Goal: Task Accomplishment & Management: Use online tool/utility

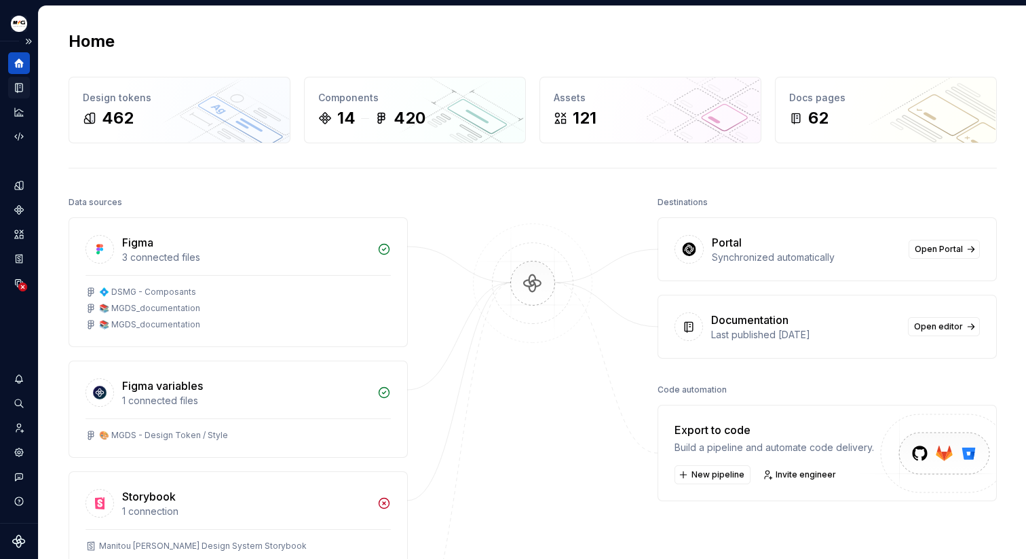
click at [16, 91] on icon "Documentation" at bounding box center [19, 87] width 7 height 9
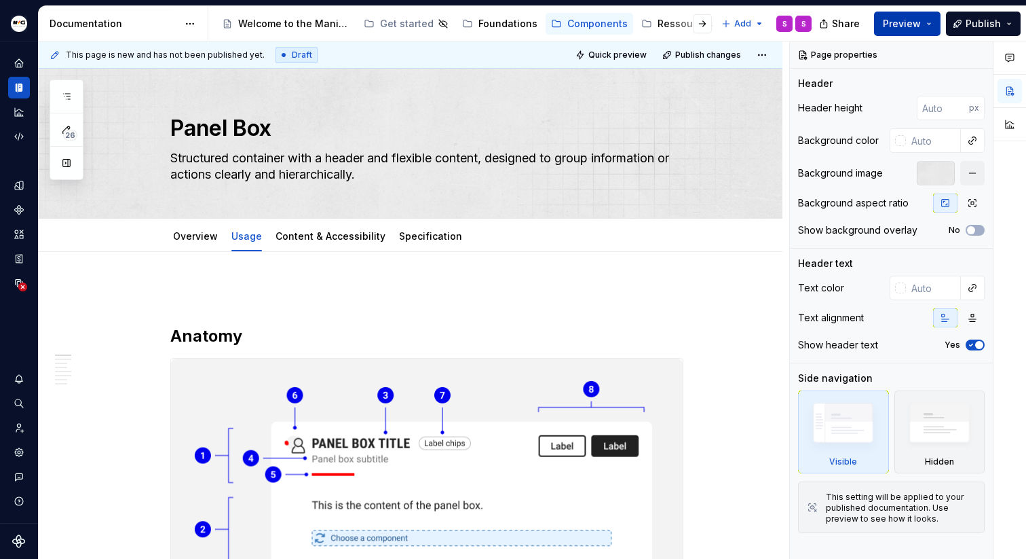
click at [932, 29] on button "Preview" at bounding box center [907, 24] width 67 height 24
click at [1009, 26] on button "Publish" at bounding box center [983, 24] width 75 height 24
click at [921, 19] on span "Preview" at bounding box center [902, 24] width 38 height 14
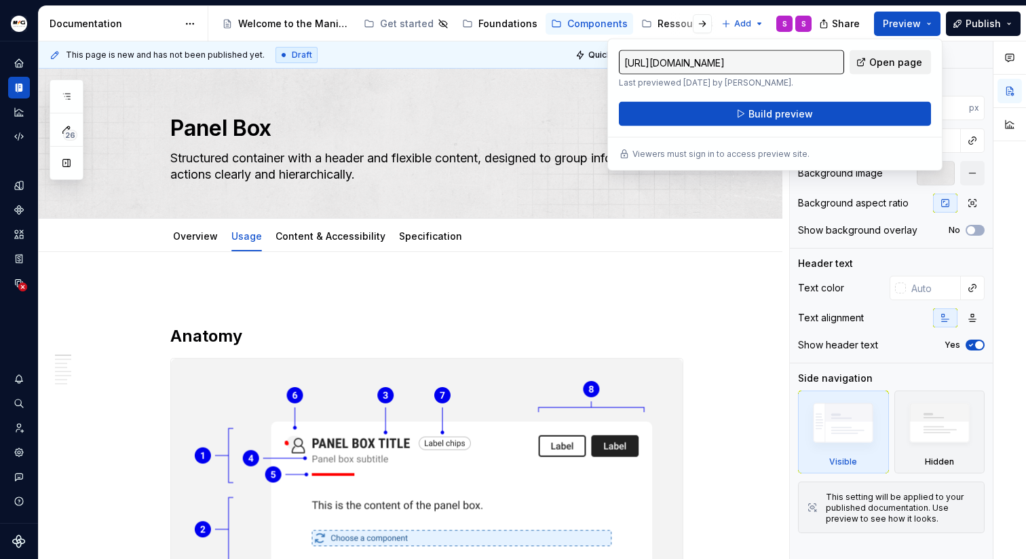
click at [897, 61] on span "Open page" at bounding box center [896, 63] width 53 height 14
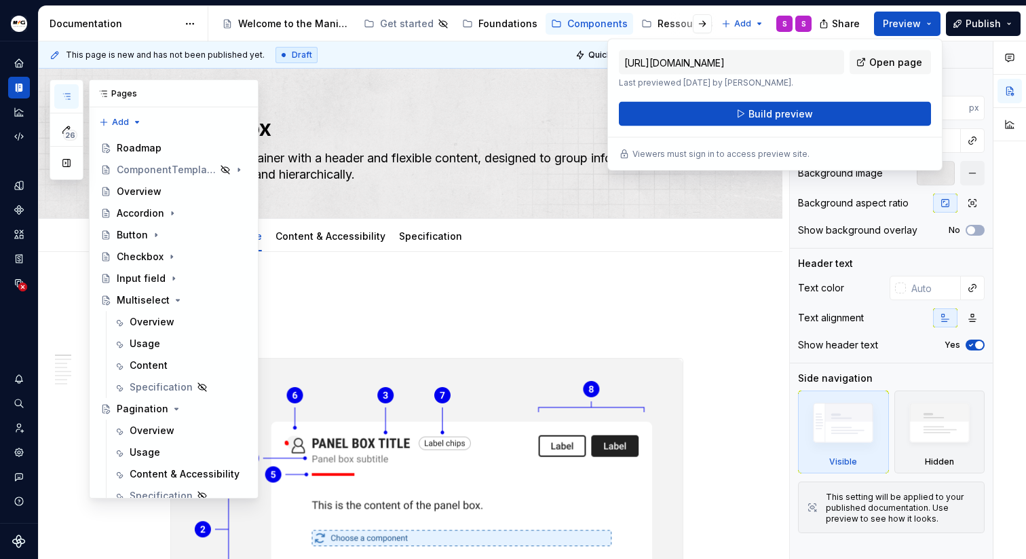
click at [65, 95] on icon "button" at bounding box center [66, 96] width 11 height 11
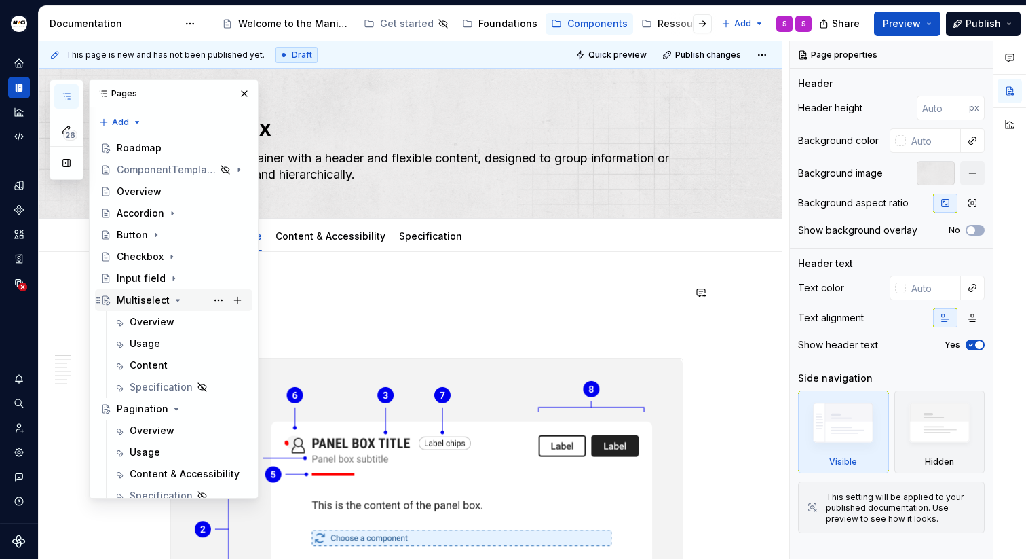
click at [177, 300] on icon "Page tree" at bounding box center [178, 299] width 3 height 1
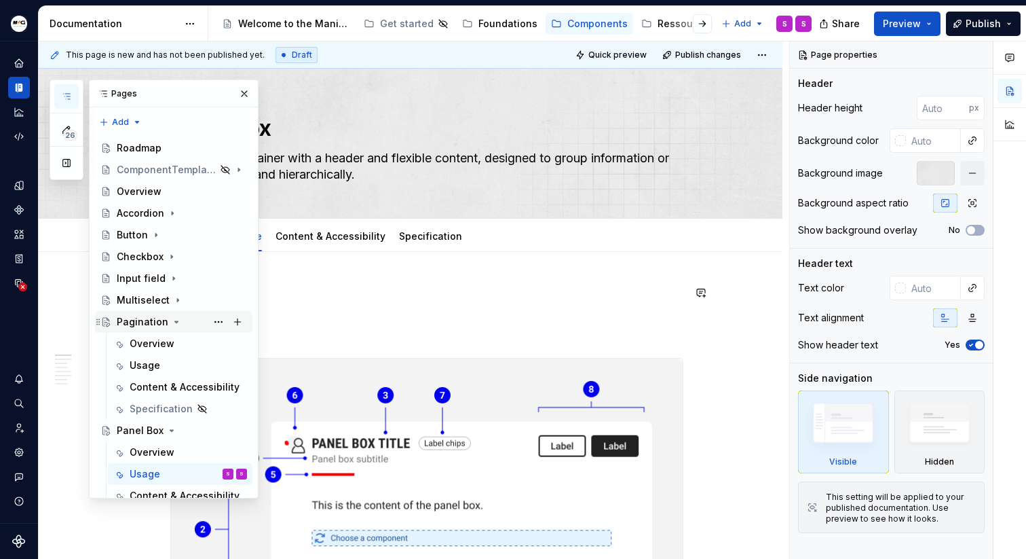
click at [172, 319] on icon "Page tree" at bounding box center [176, 321] width 11 height 11
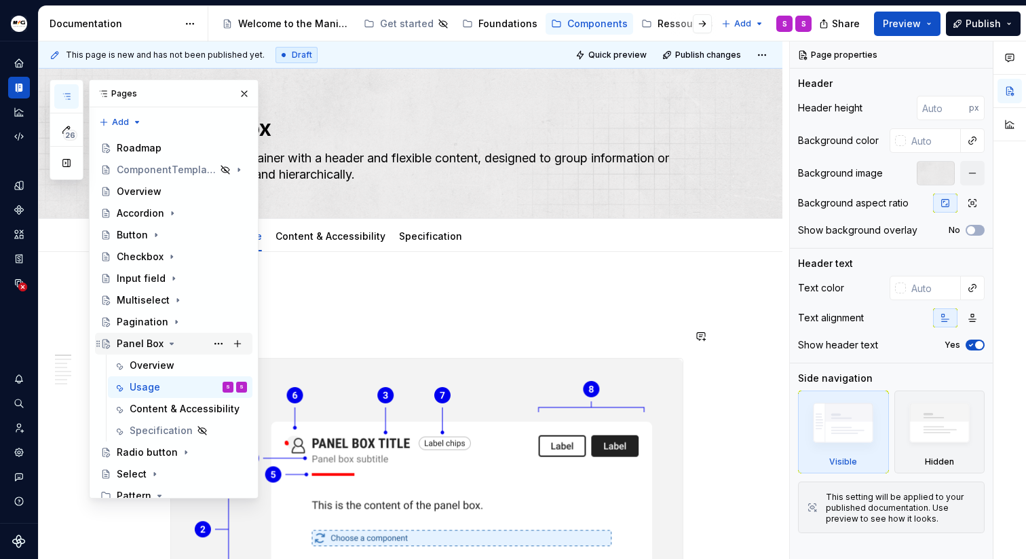
click at [172, 337] on div "Panel Box" at bounding box center [182, 343] width 130 height 19
click at [172, 344] on icon "Page tree" at bounding box center [171, 343] width 11 height 11
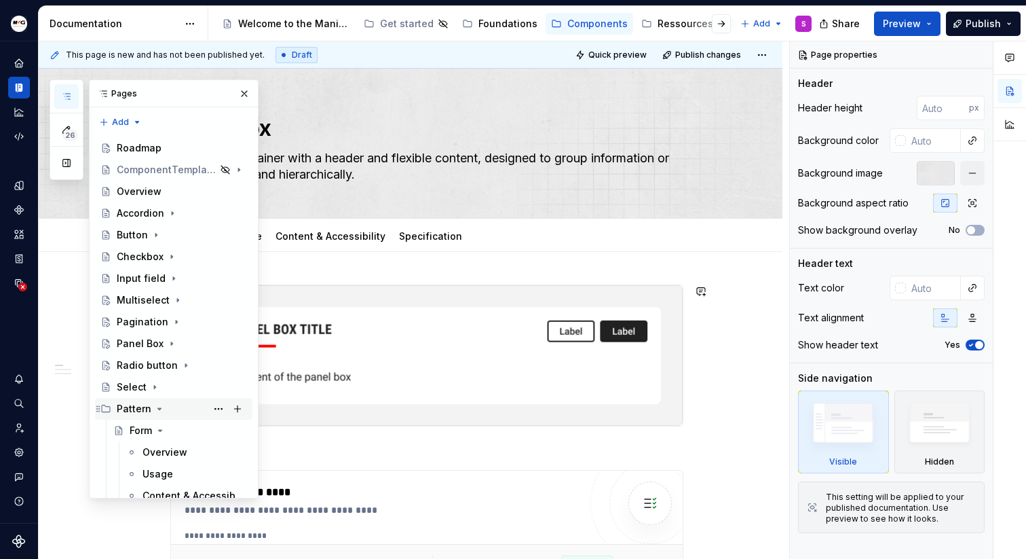
click at [157, 410] on icon "Page tree" at bounding box center [159, 408] width 11 height 11
click at [162, 428] on icon "Page tree" at bounding box center [160, 430] width 11 height 11
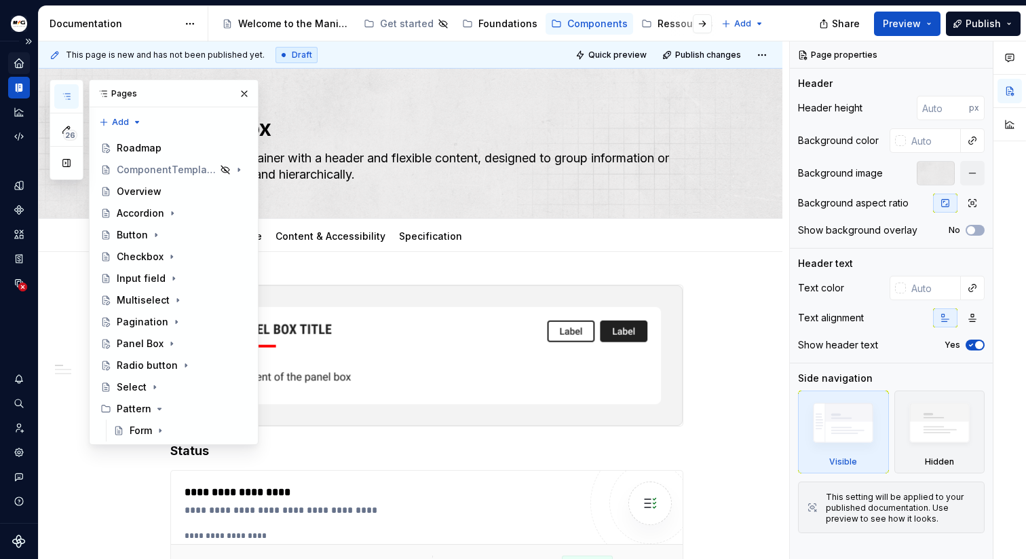
type textarea "*"
